Goal: Navigation & Orientation: Find specific page/section

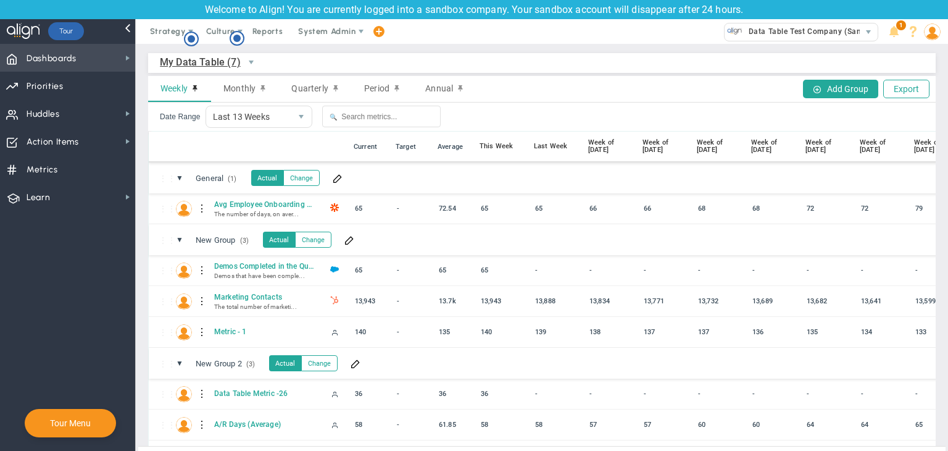
click at [115, 57] on span "Dashboards Dashboards" at bounding box center [67, 58] width 135 height 28
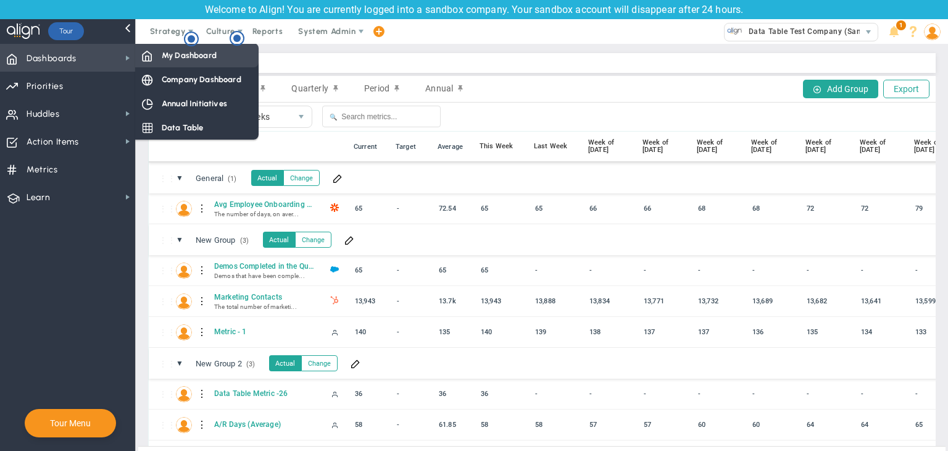
click at [172, 55] on span "My Dashboard" at bounding box center [189, 55] width 55 height 12
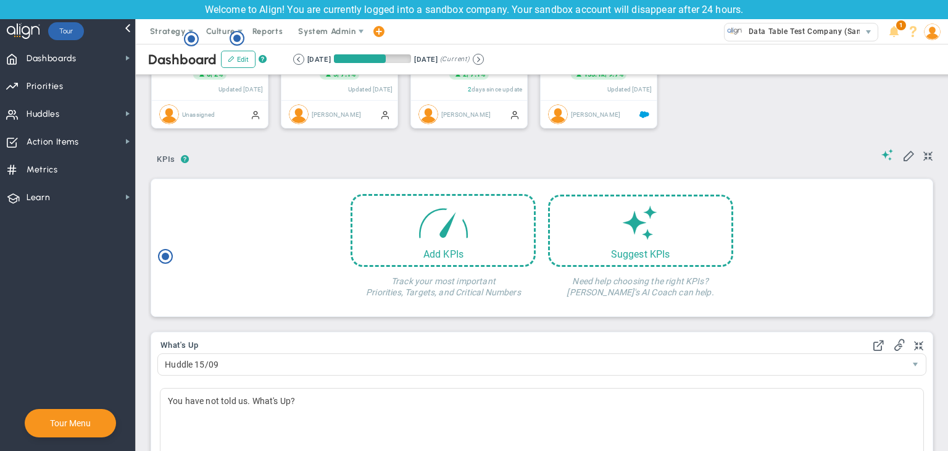
scroll to position [78, 0]
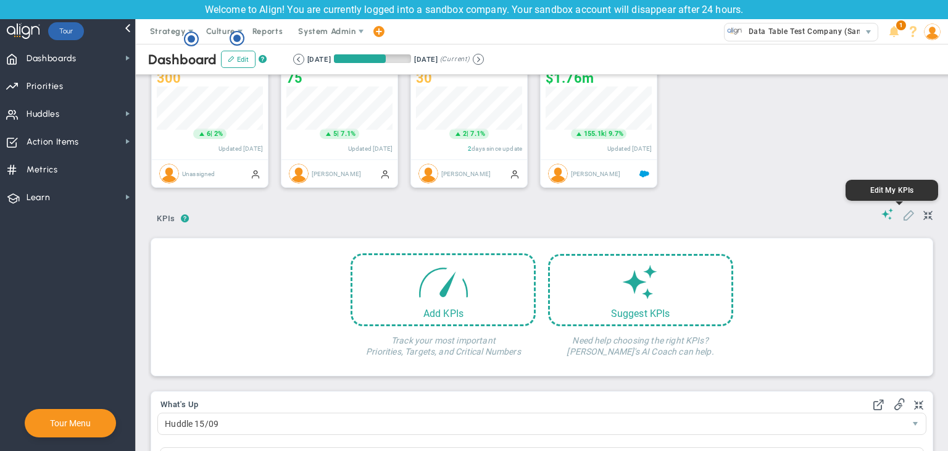
click at [904, 214] on span at bounding box center [909, 214] width 12 height 12
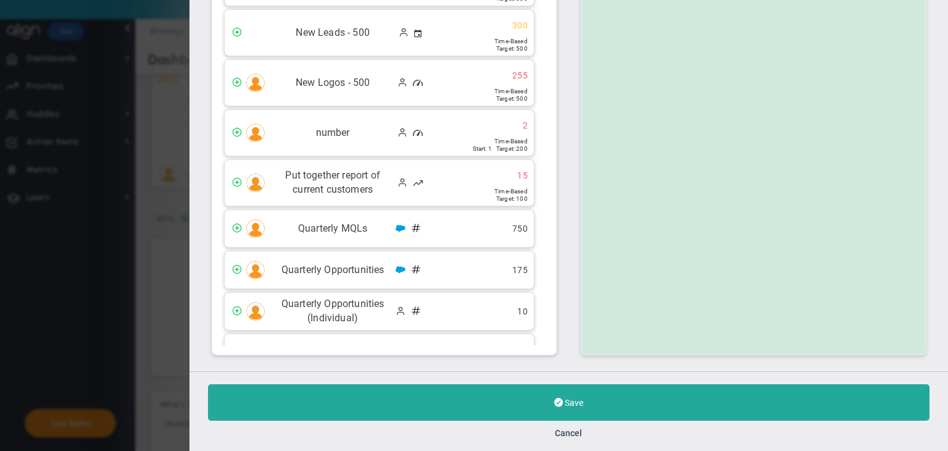
scroll to position [7259, 0]
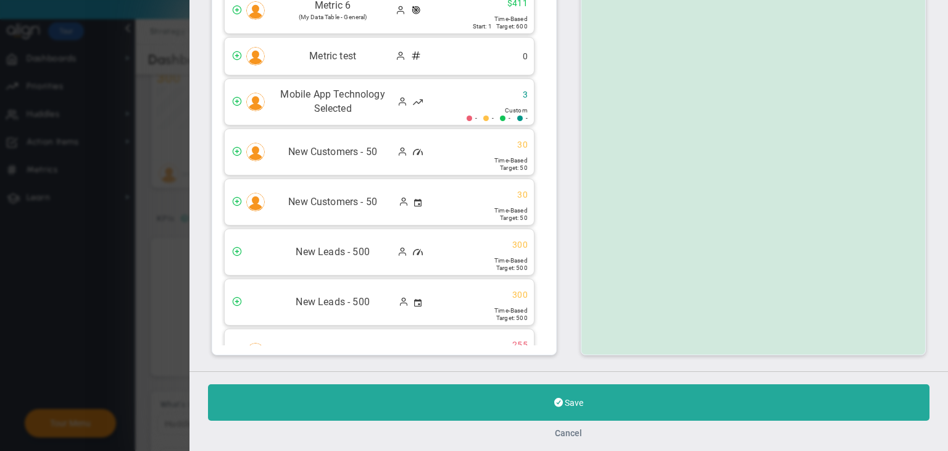
click at [569, 430] on button "Cancel" at bounding box center [569, 433] width 27 height 10
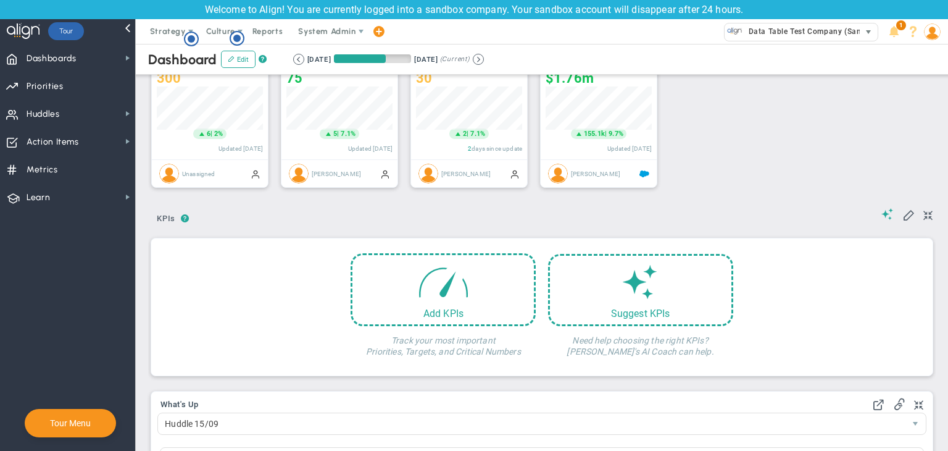
click at [830, 28] on span "Data Table Test Company (Sandbox)" at bounding box center [813, 31] width 140 height 16
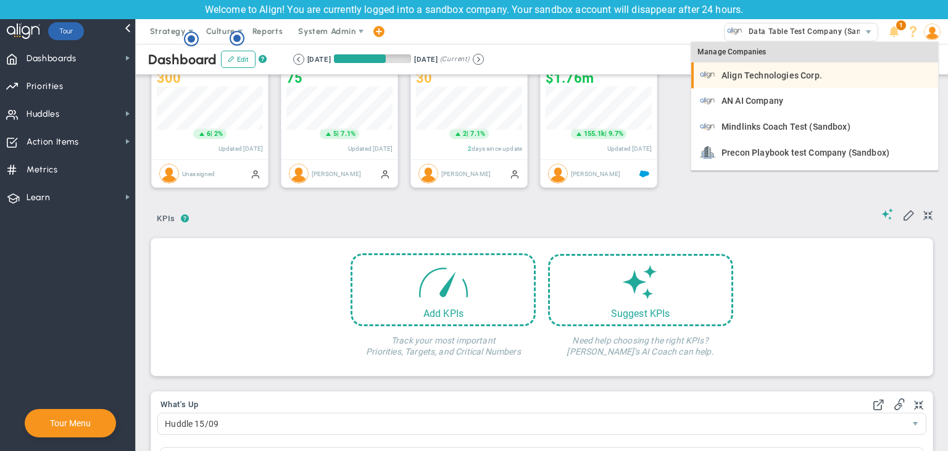
click at [772, 75] on span "Align Technologies Corp." at bounding box center [772, 75] width 101 height 9
